Goal: Task Accomplishment & Management: Manage account settings

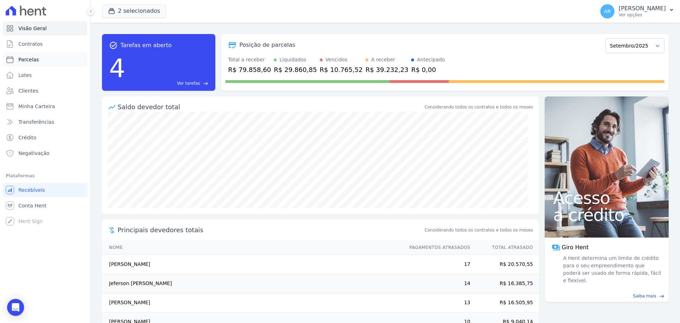
click at [30, 63] on span "Parcelas" at bounding box center [28, 59] width 21 height 7
select select
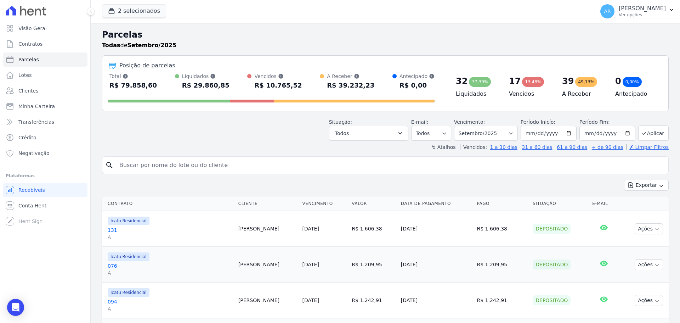
click at [166, 164] on input "search" at bounding box center [390, 165] width 551 height 14
type input "[PERSON_NAME]"
select select
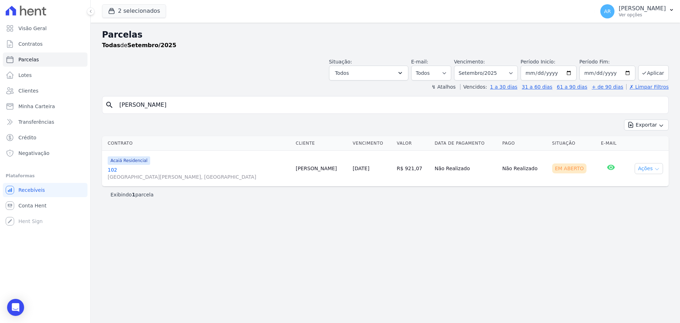
click at [647, 170] on button "Ações" at bounding box center [649, 168] width 28 height 11
click at [444, 175] on td "Não Realizado" at bounding box center [466, 169] width 68 height 36
click at [179, 170] on link "[STREET_ADDRESS][PERSON_NAME]" at bounding box center [199, 173] width 182 height 14
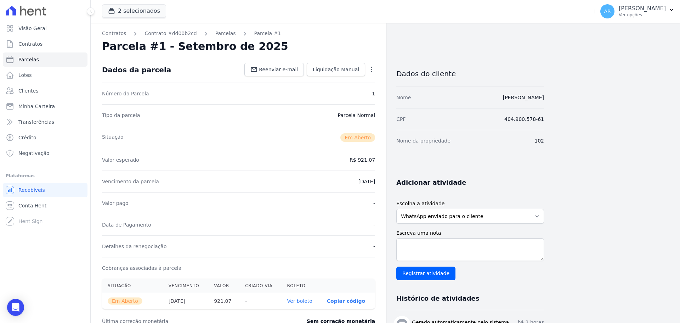
click at [374, 68] on icon "button" at bounding box center [371, 69] width 7 height 7
click at [335, 91] on link "Cancelar Cobrança" at bounding box center [341, 91] width 62 height 13
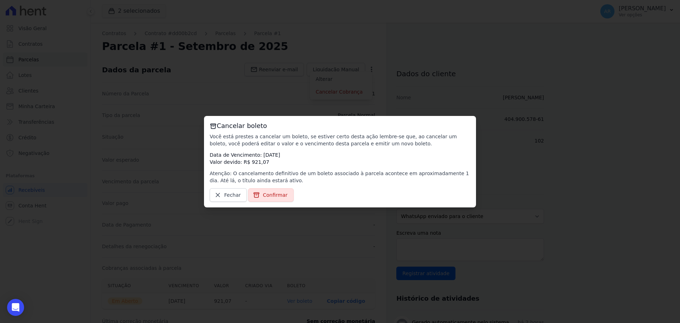
click at [268, 197] on span "Confirmar" at bounding box center [275, 194] width 25 height 7
